Goal: Information Seeking & Learning: Learn about a topic

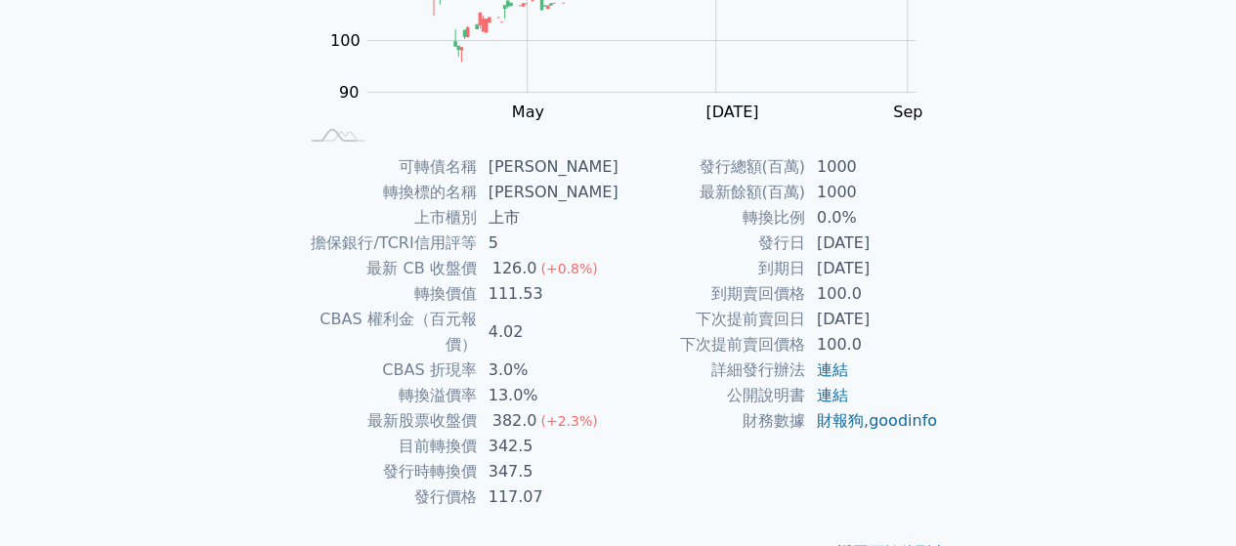
scroll to position [358, 0]
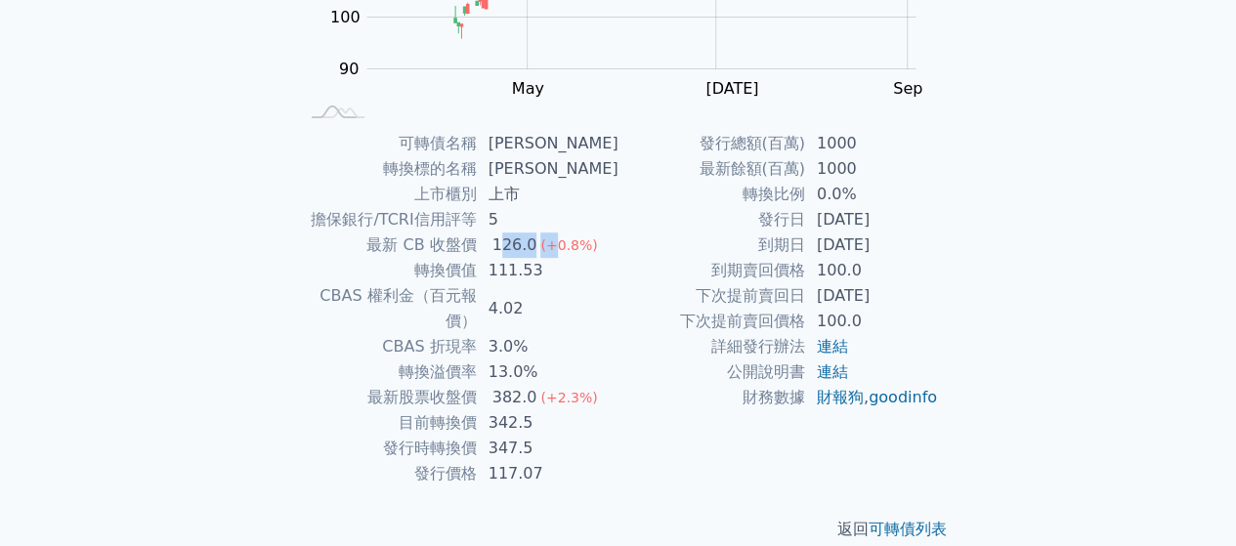
drag, startPoint x: 504, startPoint y: 245, endPoint x: 555, endPoint y: 238, distance: 51.4
click at [555, 238] on td "126.0 (+0.8%)" at bounding box center [548, 245] width 142 height 25
click at [539, 249] on div "126.0" at bounding box center [515, 245] width 53 height 25
drag, startPoint x: 495, startPoint y: 238, endPoint x: 539, endPoint y: 232, distance: 44.4
click at [539, 233] on td "126.0 (+0.8%)" at bounding box center [548, 245] width 142 height 25
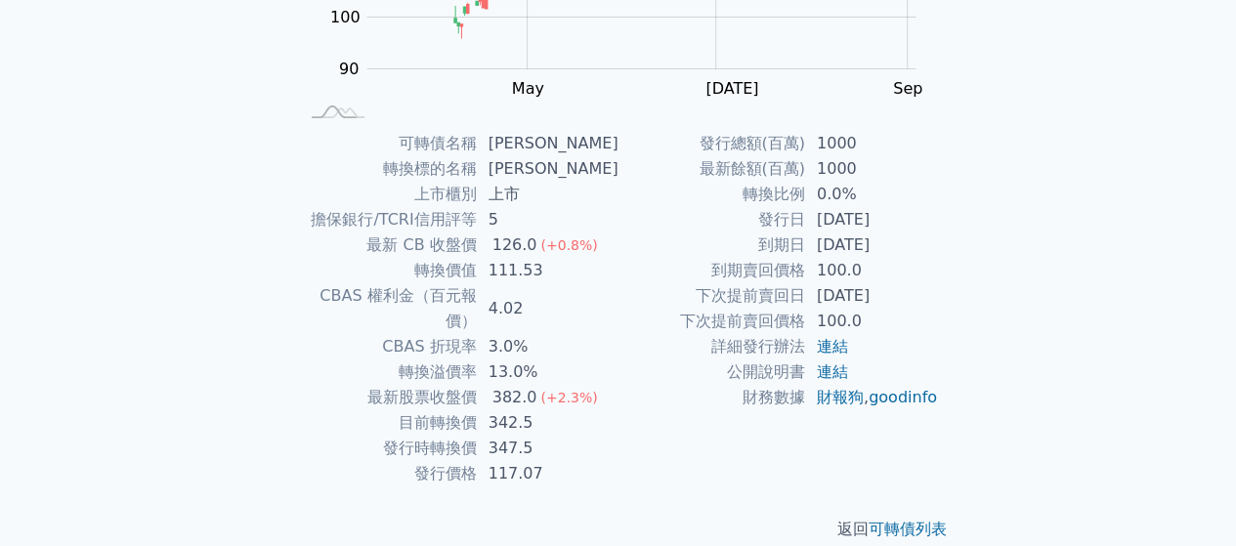
click at [670, 340] on td "詳細發行辦法" at bounding box center [712, 346] width 187 height 25
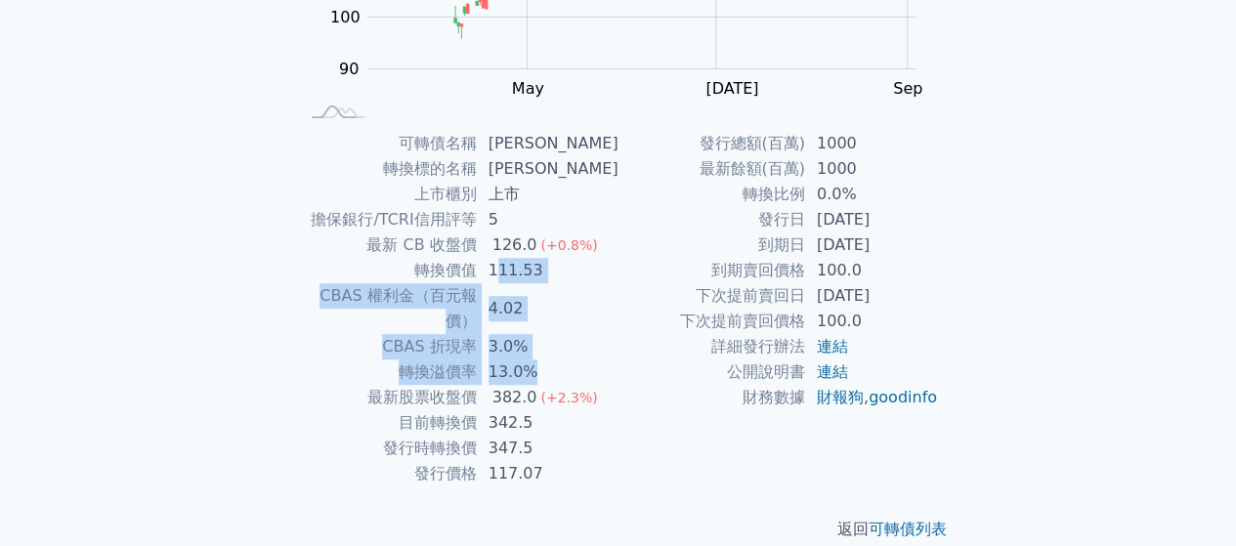
drag, startPoint x: 500, startPoint y: 270, endPoint x: 610, endPoint y: 346, distance: 133.4
click at [610, 346] on tbody "可轉債名稱 [PERSON_NAME]二 轉換標的名稱 辛耘 上市櫃別 上市 擔保銀行/TCRI信用評等 5 最新 CB 收盤價 126.0 (+0.8%) …" at bounding box center [458, 309] width 321 height 356
click at [610, 360] on td "13.0%" at bounding box center [548, 372] width 142 height 25
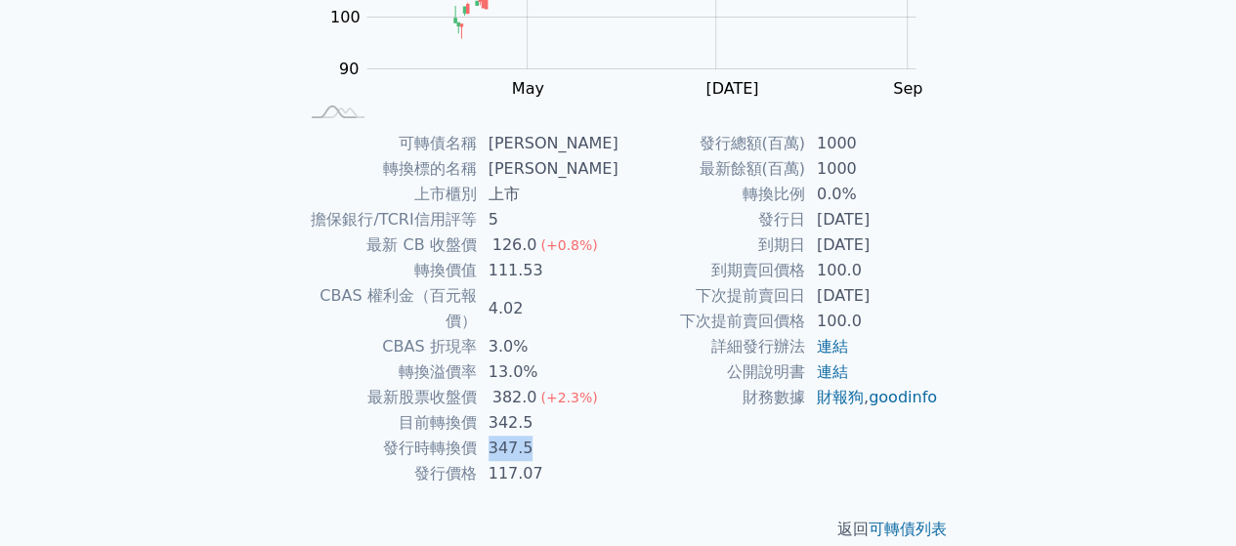
drag, startPoint x: 492, startPoint y: 423, endPoint x: 558, endPoint y: 420, distance: 66.5
click at [558, 436] on td "347.5" at bounding box center [548, 448] width 142 height 25
click at [545, 436] on td "347.5" at bounding box center [548, 448] width 142 height 25
drag, startPoint x: 498, startPoint y: 423, endPoint x: 543, endPoint y: 419, distance: 45.1
click at [543, 436] on td "347.5" at bounding box center [548, 448] width 142 height 25
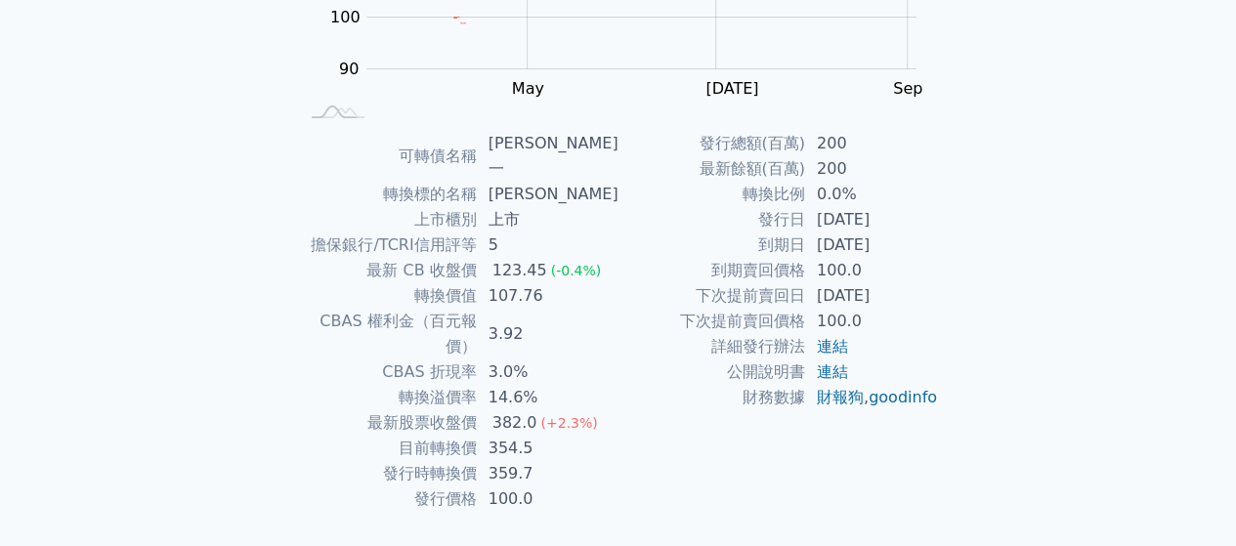
scroll to position [358, 0]
click at [604, 309] on td "3.92" at bounding box center [548, 334] width 142 height 51
